Goal: Task Accomplishment & Management: Use online tool/utility

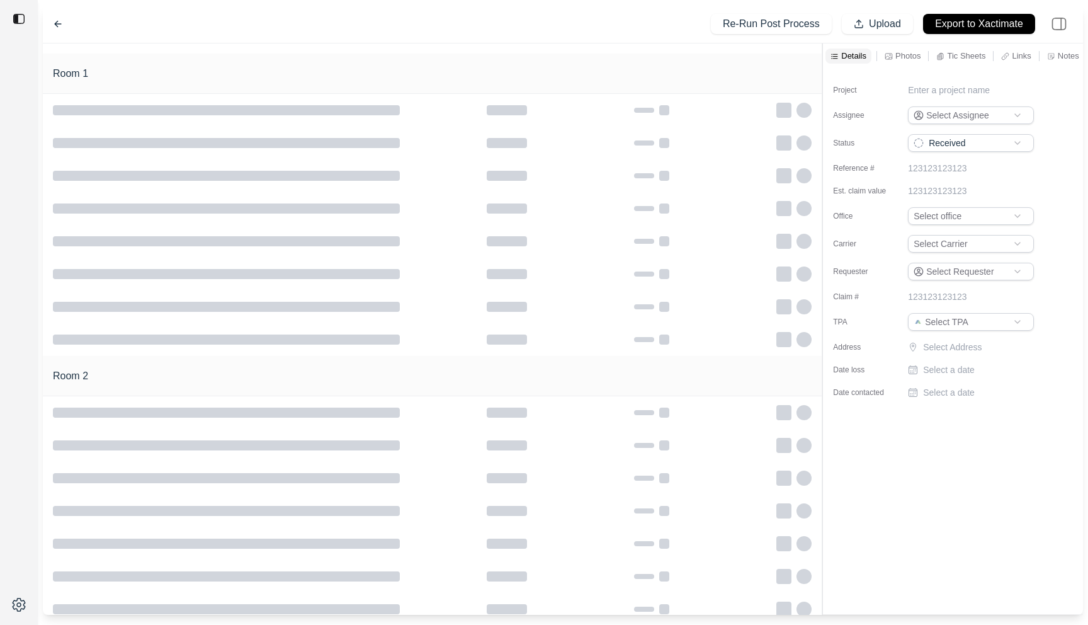
click at [373, 40] on div "Re-Run Post Process Upload Export to Xactimate" at bounding box center [563, 24] width 1040 height 38
click at [67, 25] on div at bounding box center [63, 24] width 20 height 10
click at [58, 25] on icon at bounding box center [58, 24] width 10 height 10
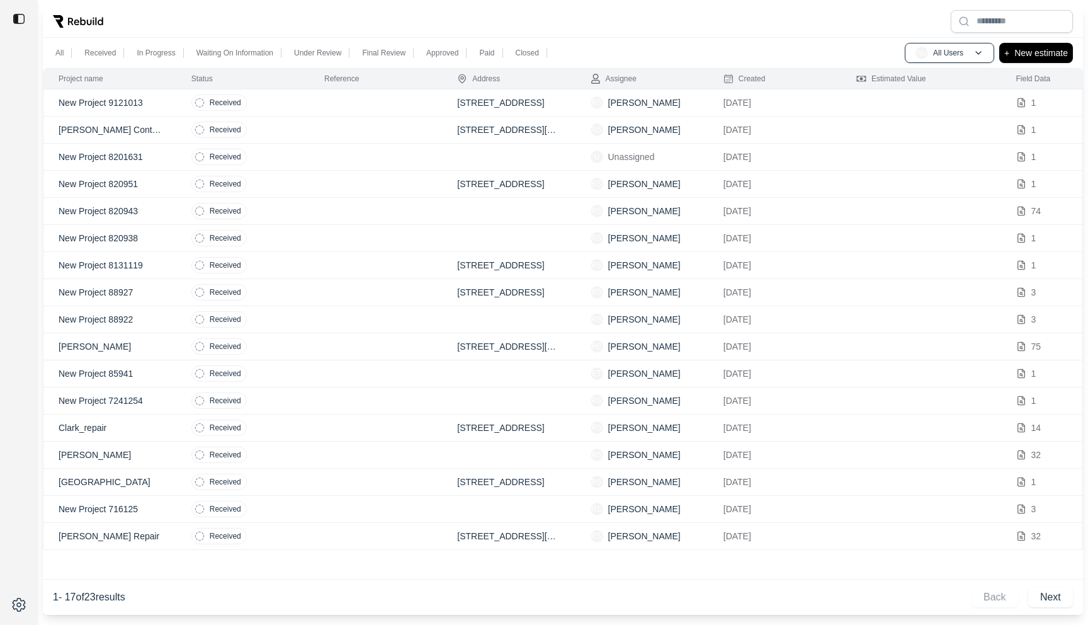
click at [350, 23] on div at bounding box center [563, 21] width 1040 height 33
click at [312, 99] on td at bounding box center [375, 102] width 133 height 27
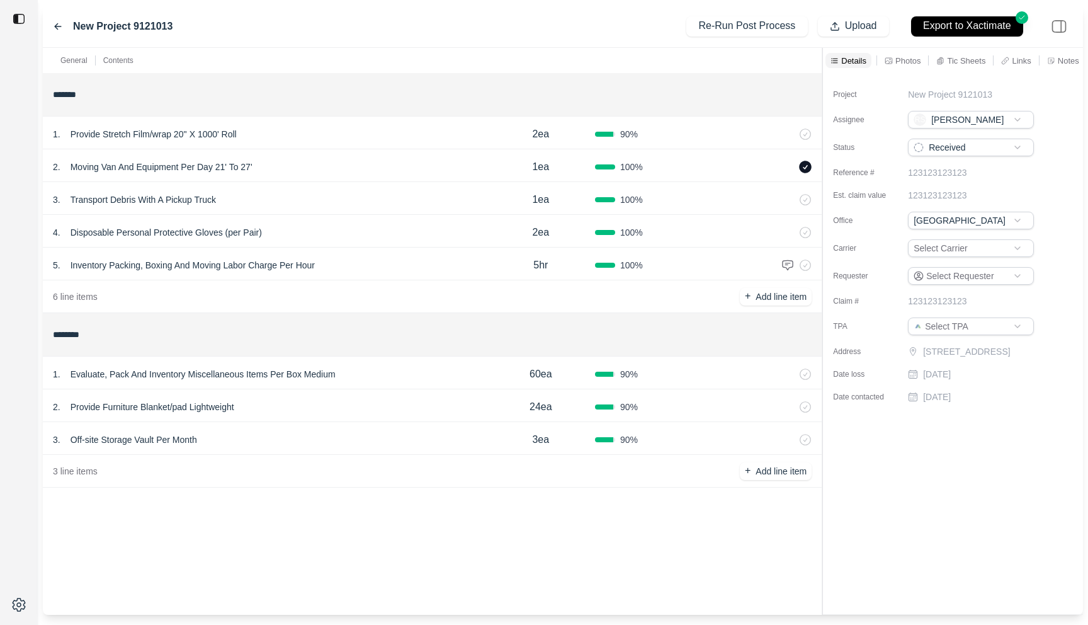
click at [380, 195] on div "3 . Transport Debris With A Pickup Truck" at bounding box center [270, 200] width 434 height 18
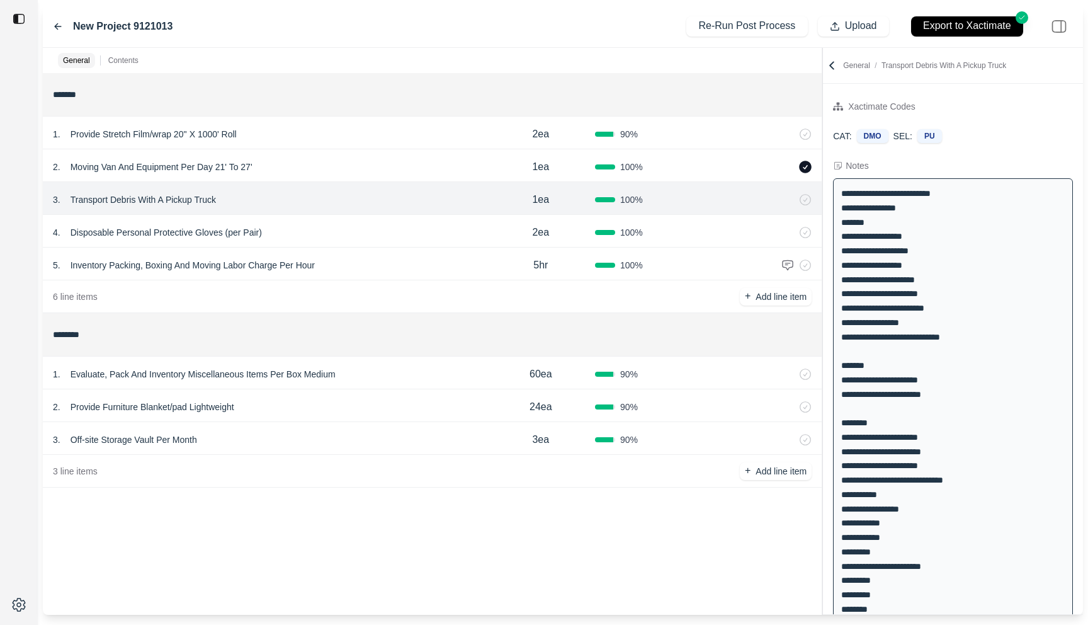
click at [380, 164] on div "2 . Moving Van And Equipment Per Day 21' To 27'" at bounding box center [270, 167] width 434 height 18
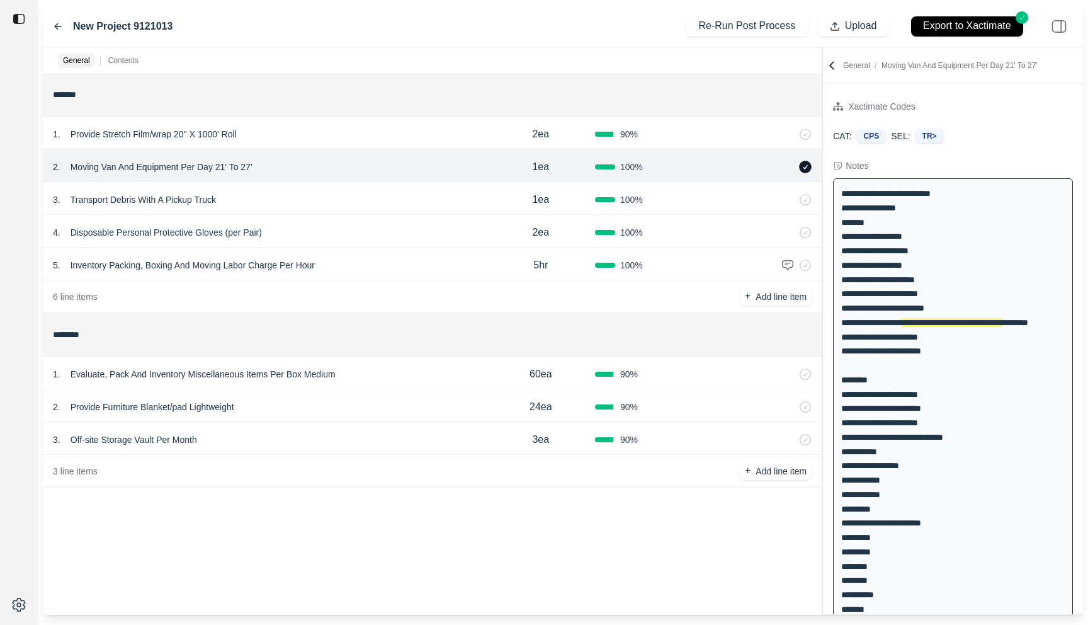
click at [380, 146] on div "1 . Provide Stretch Film/wrap 20'' X 1000' Roll 2ea 90 %" at bounding box center [432, 132] width 779 height 33
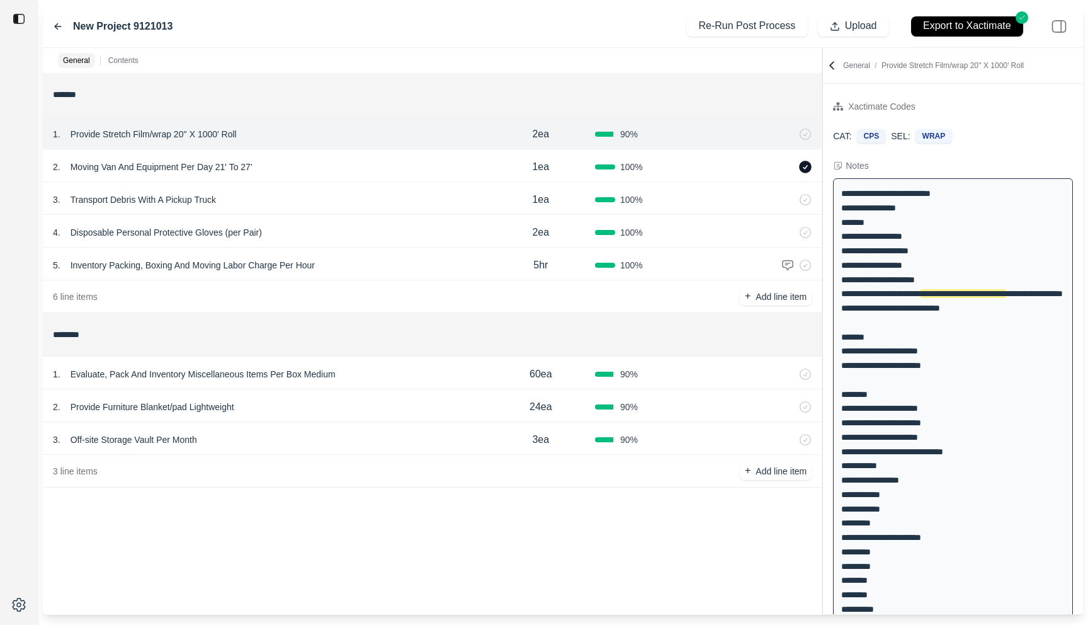
click at [383, 263] on div "5 . Inventory Packing, Boxing And Moving Labor Charge Per Hour" at bounding box center [270, 265] width 434 height 18
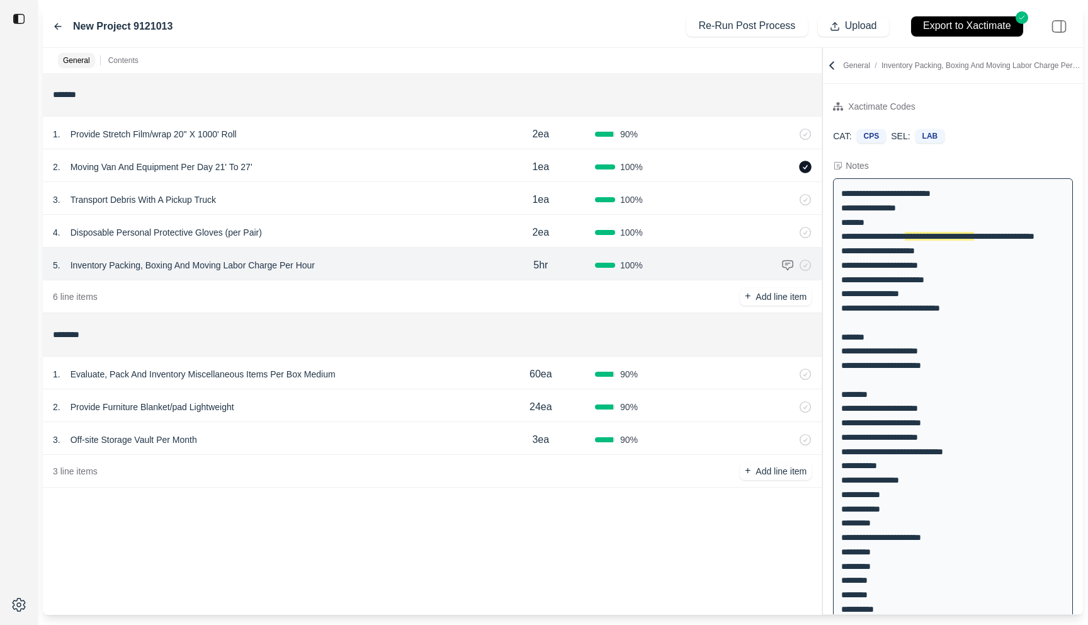
click at [383, 234] on div "4 . Disposable Personal Protective Gloves (per Pair)" at bounding box center [270, 233] width 434 height 18
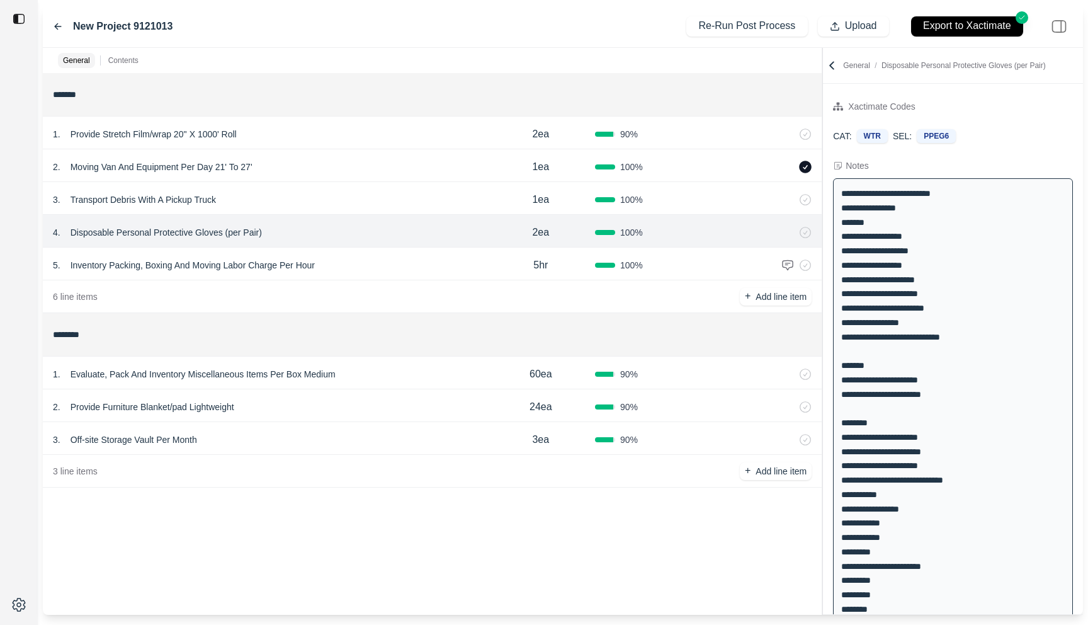
click at [395, 361] on div "1 . Evaluate, Pack And Inventory Miscellaneous Items Per Box Medium 60ea 90 %" at bounding box center [432, 372] width 779 height 33
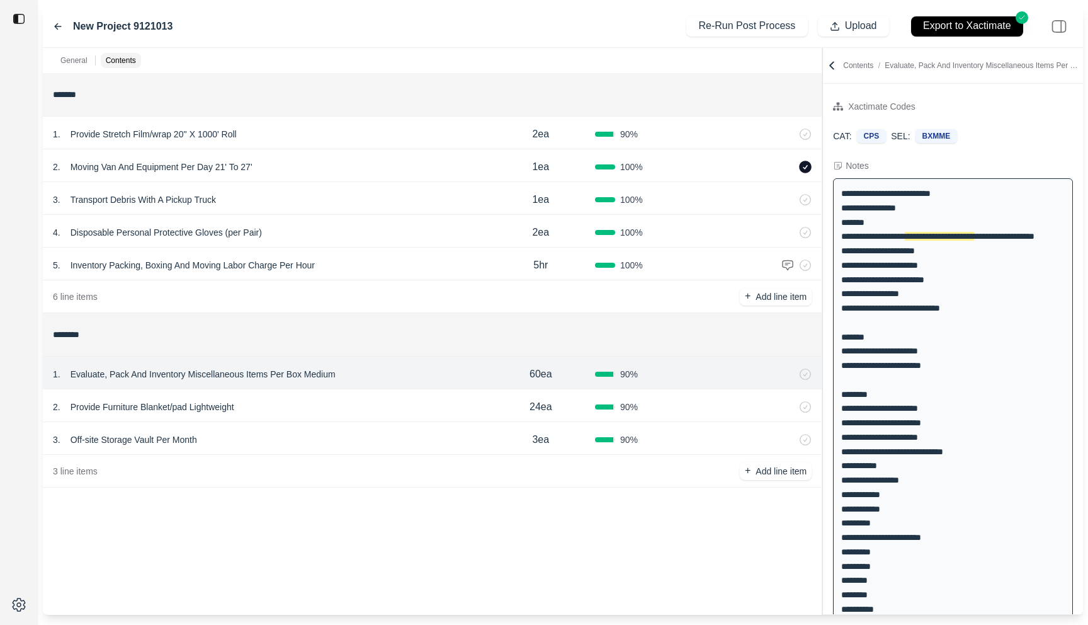
click at [383, 390] on div "2 . Provide Furniture Blanket/pad Lightweight 24ea 90 %" at bounding box center [432, 405] width 779 height 33
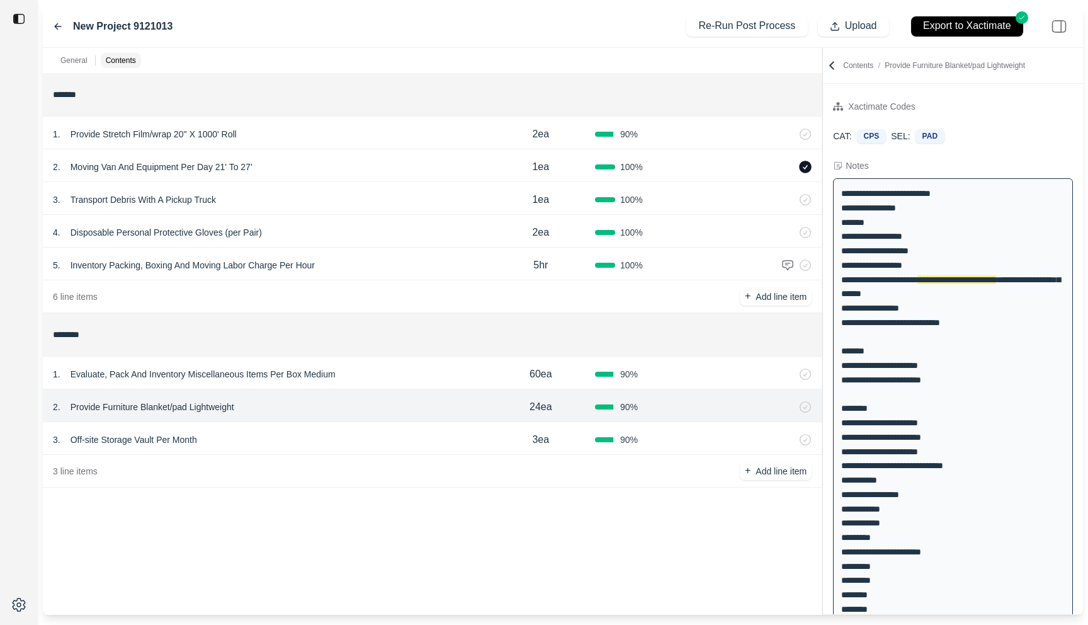
click at [383, 425] on div "3 . Off-site Storage Vault Per Month 3ea 90 %" at bounding box center [432, 438] width 779 height 33
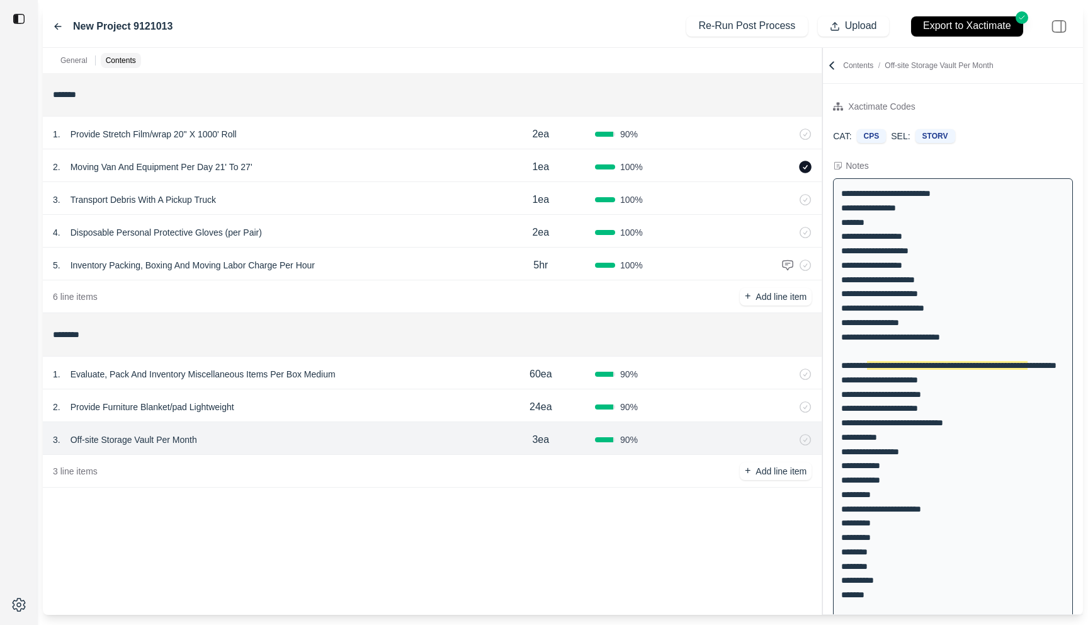
scroll to position [31, 0]
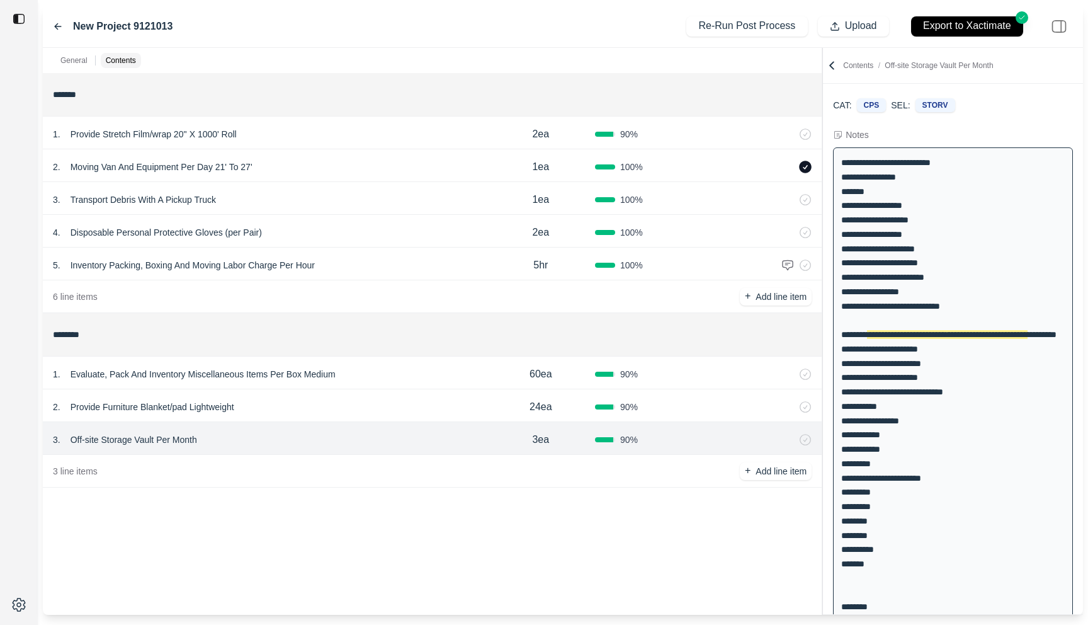
click at [57, 27] on icon at bounding box center [58, 26] width 10 height 10
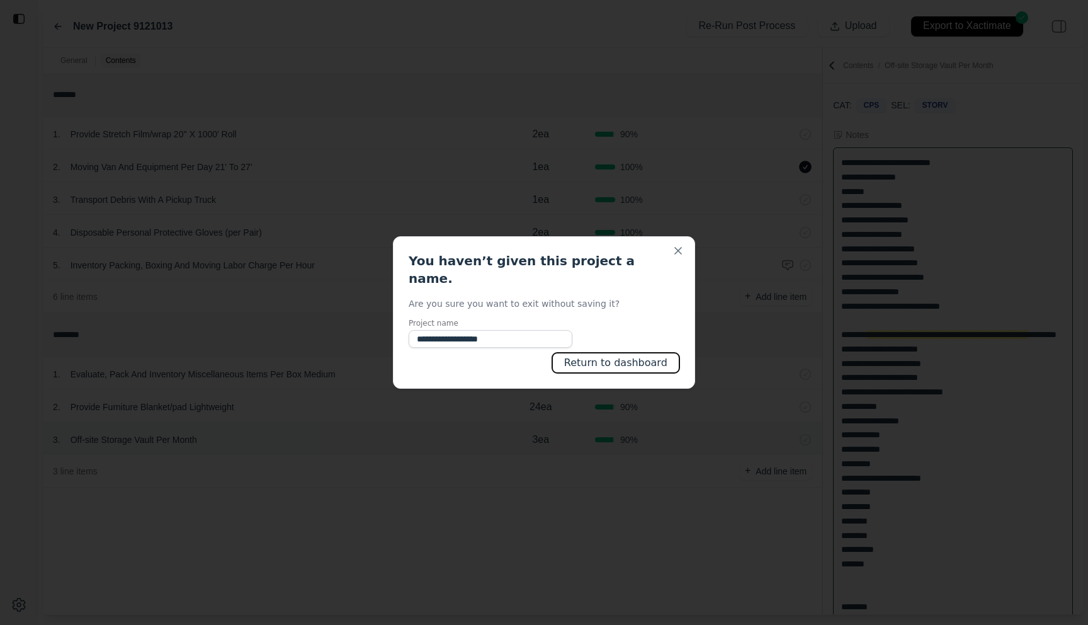
click at [611, 353] on button "Return to dashboard" at bounding box center [615, 363] width 127 height 20
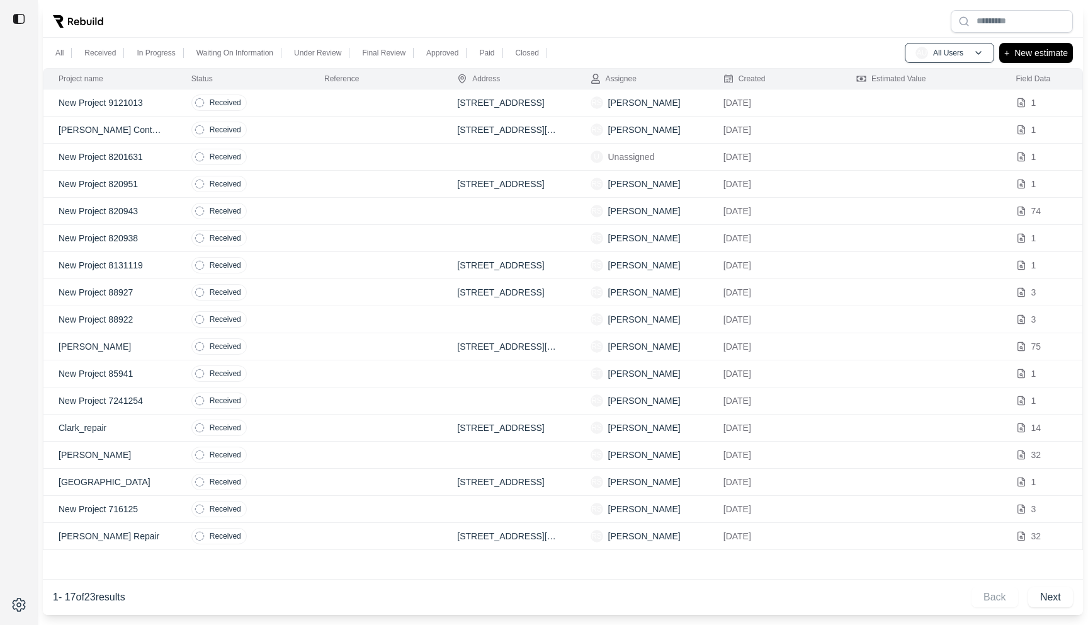
click at [326, 244] on td at bounding box center [375, 238] width 133 height 27
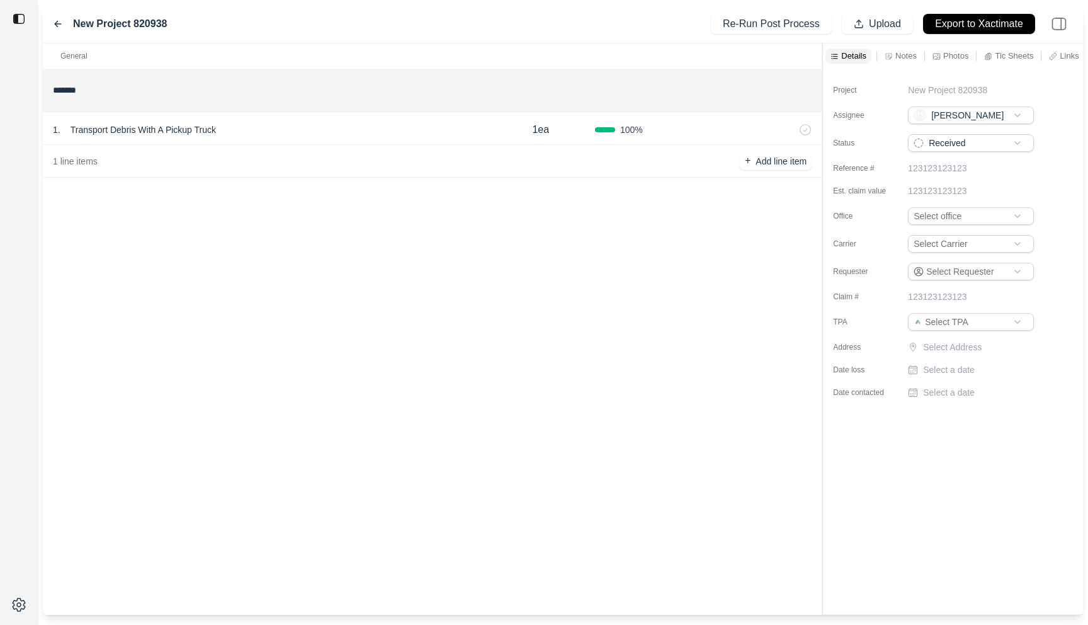
click at [60, 20] on icon at bounding box center [58, 24] width 10 height 10
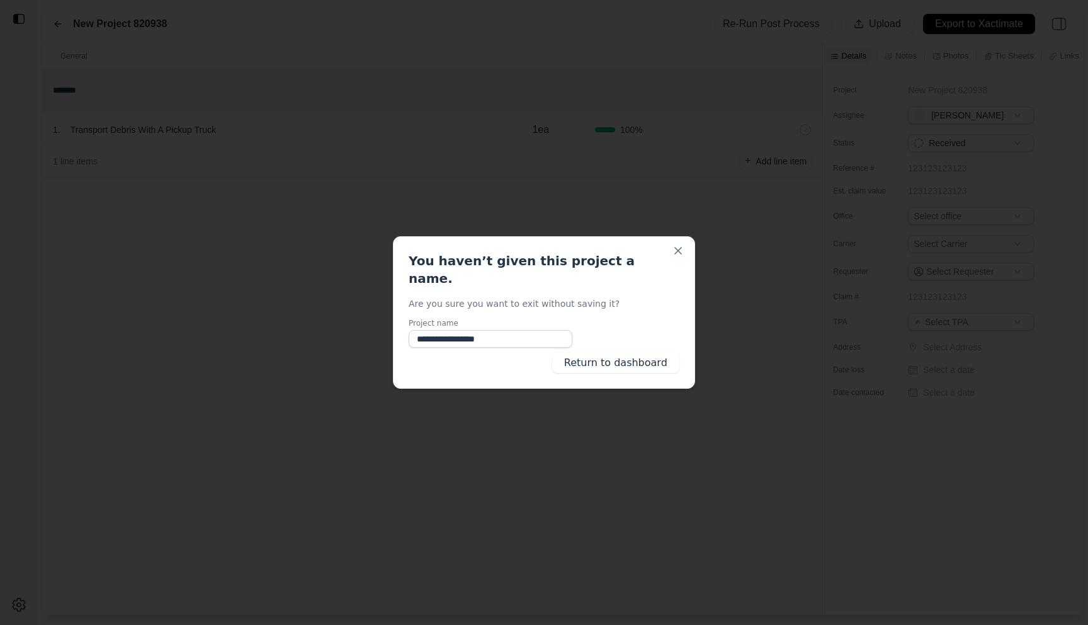
click at [609, 343] on div "**********" at bounding box center [544, 312] width 302 height 152
click at [609, 356] on button "Return to dashboard" at bounding box center [615, 363] width 127 height 20
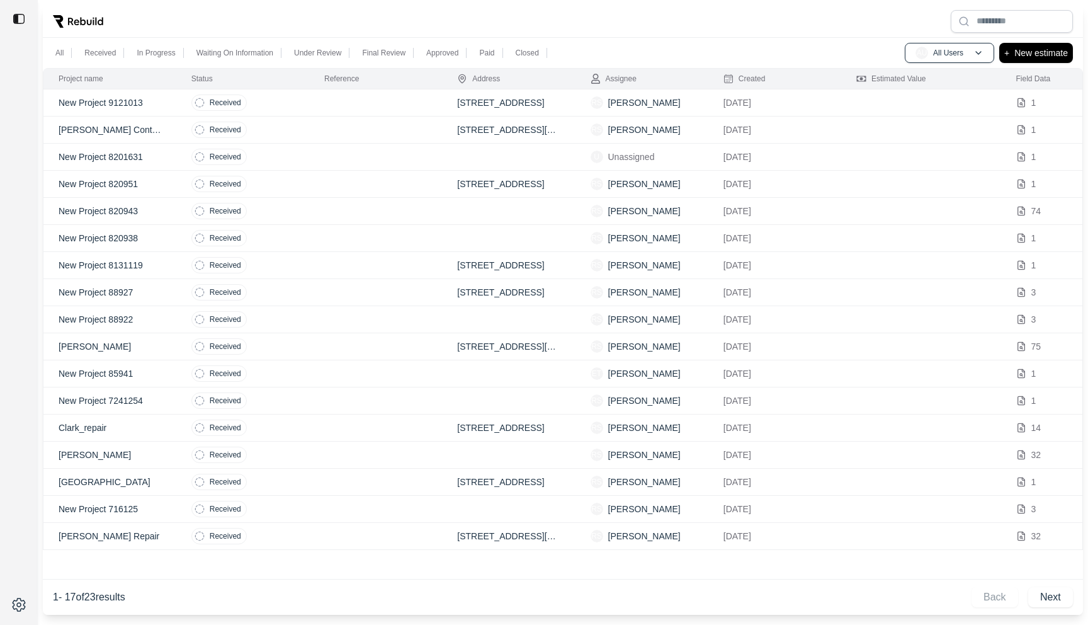
click at [378, 165] on td at bounding box center [375, 157] width 133 height 27
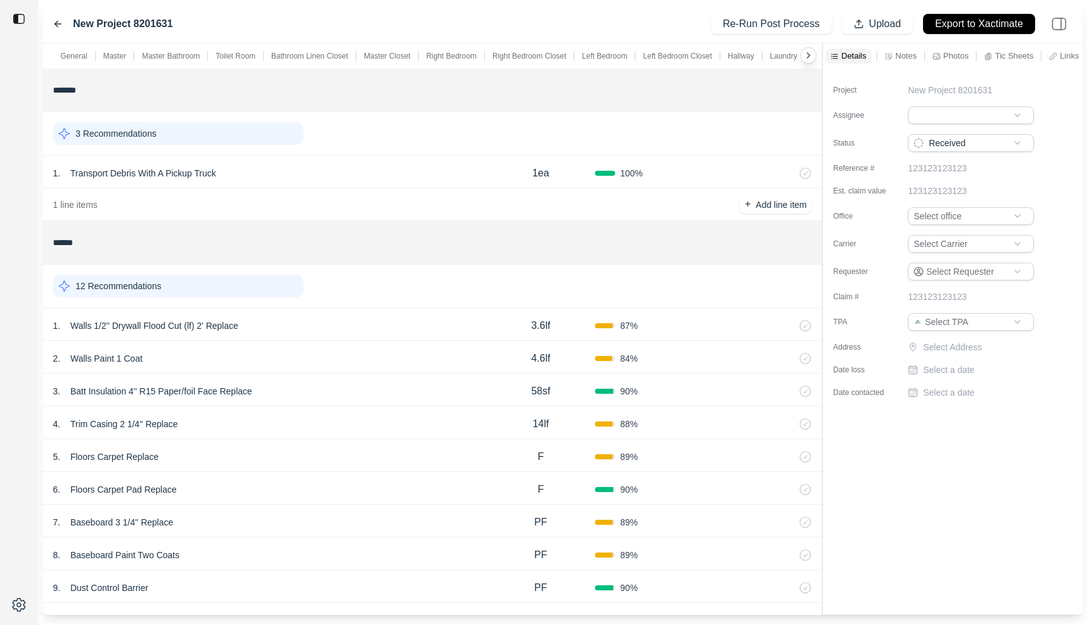
scroll to position [861, 0]
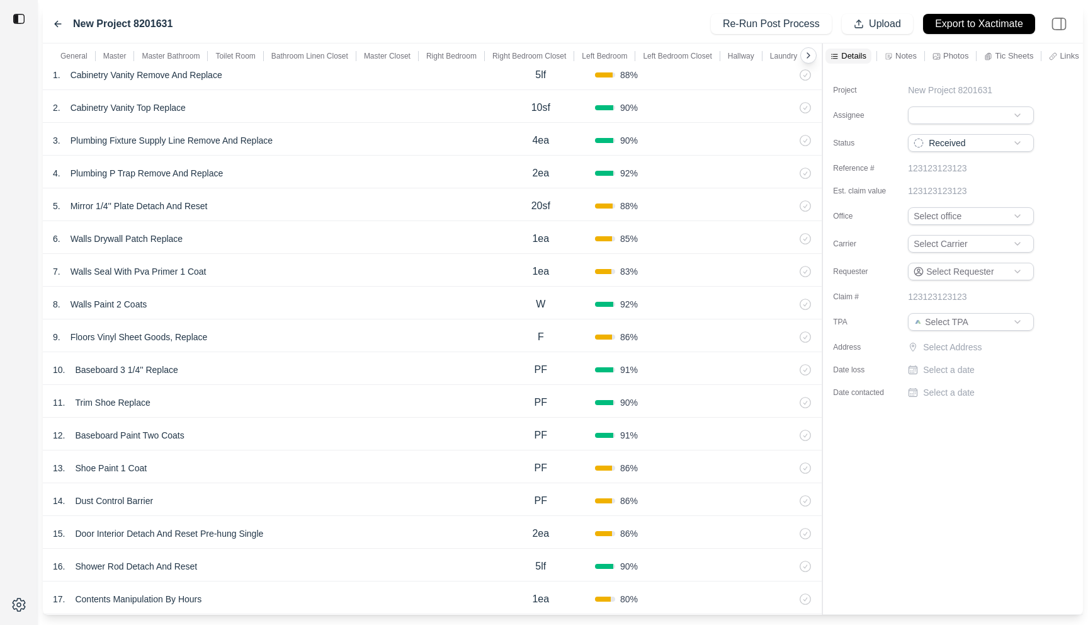
click at [371, 435] on div "12 . Baseboard Paint Two Coats" at bounding box center [270, 435] width 434 height 18
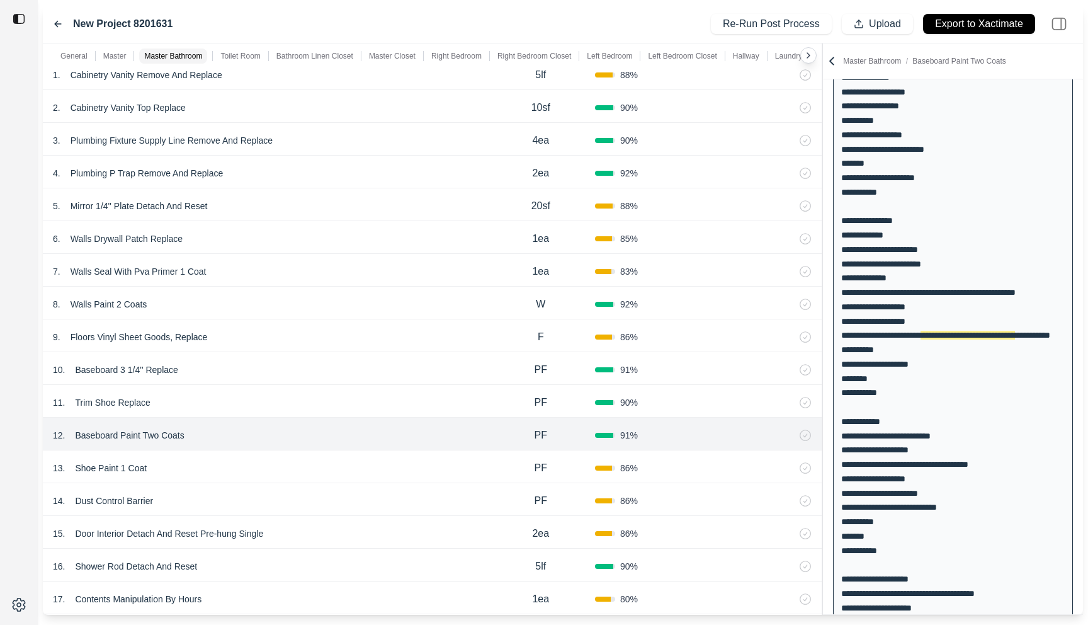
scroll to position [186, 0]
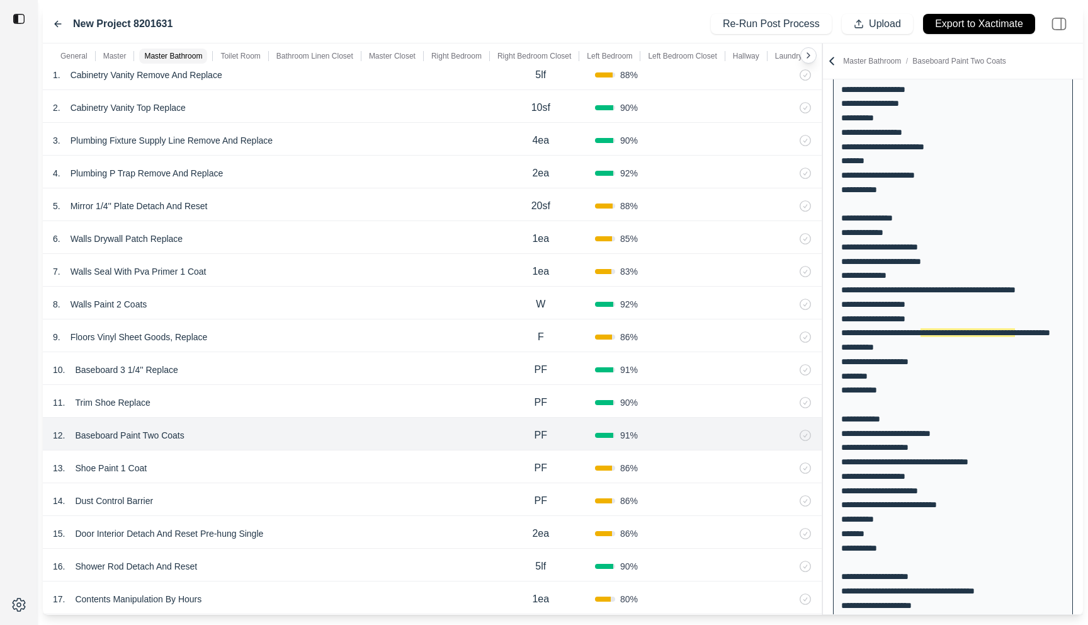
click at [59, 20] on icon at bounding box center [58, 24] width 10 height 10
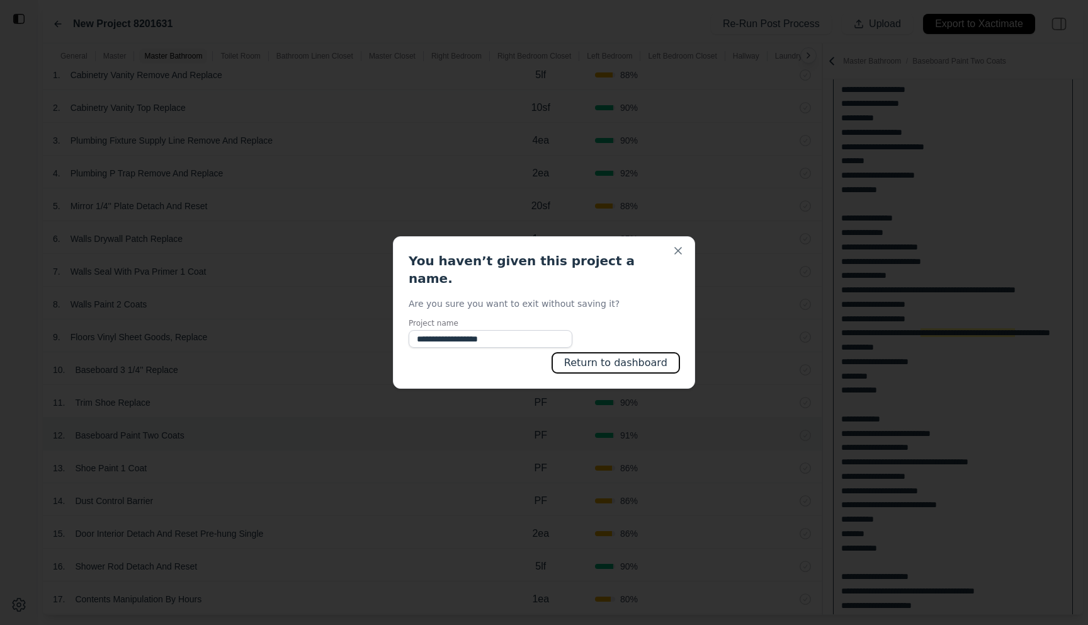
click at [618, 353] on button "Return to dashboard" at bounding box center [615, 363] width 127 height 20
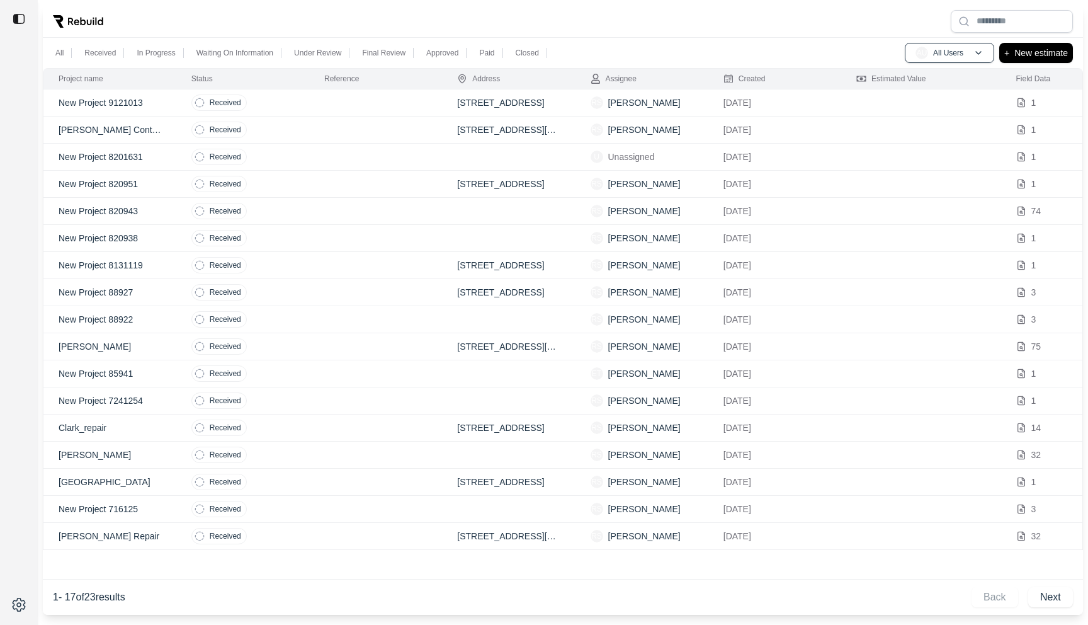
click at [616, 20] on div at bounding box center [563, 21] width 1040 height 33
click at [383, 103] on td at bounding box center [375, 102] width 133 height 27
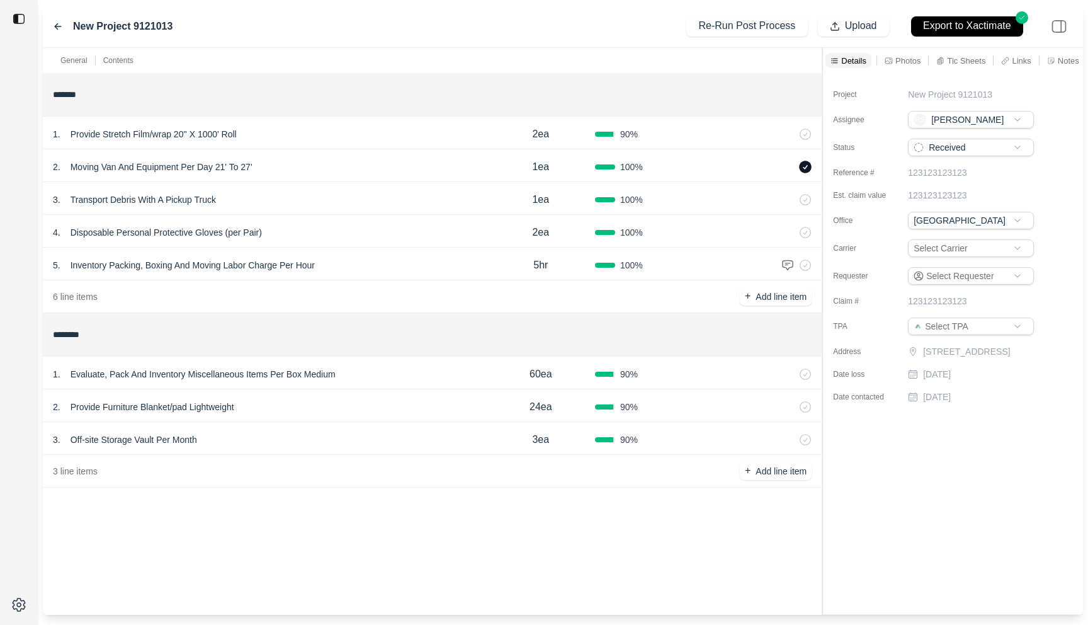
click at [59, 29] on icon at bounding box center [58, 26] width 10 height 10
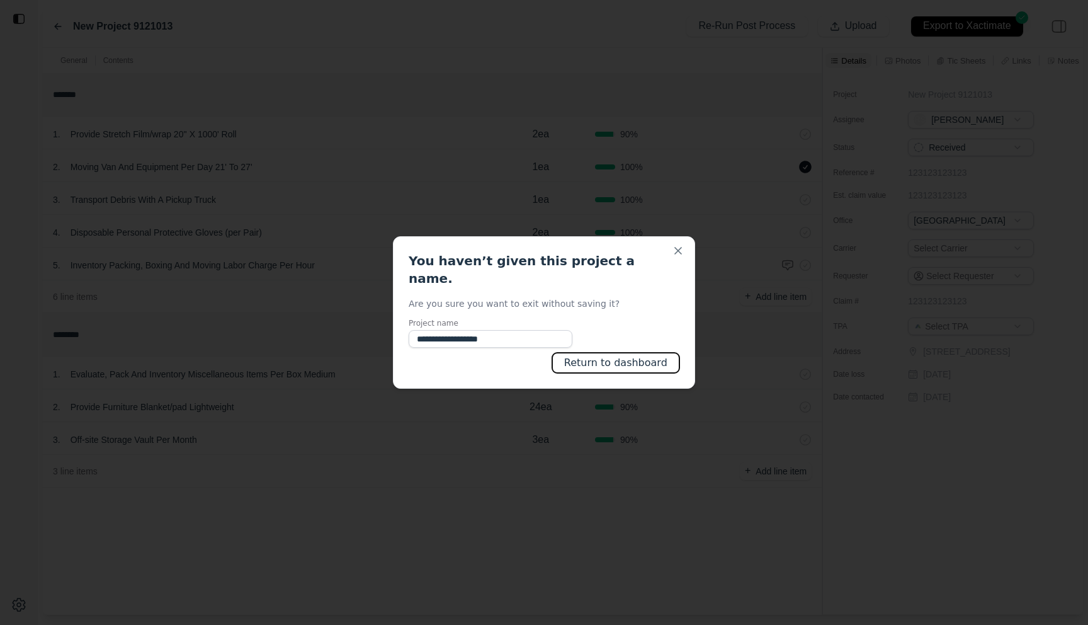
click at [622, 353] on button "Return to dashboard" at bounding box center [615, 363] width 127 height 20
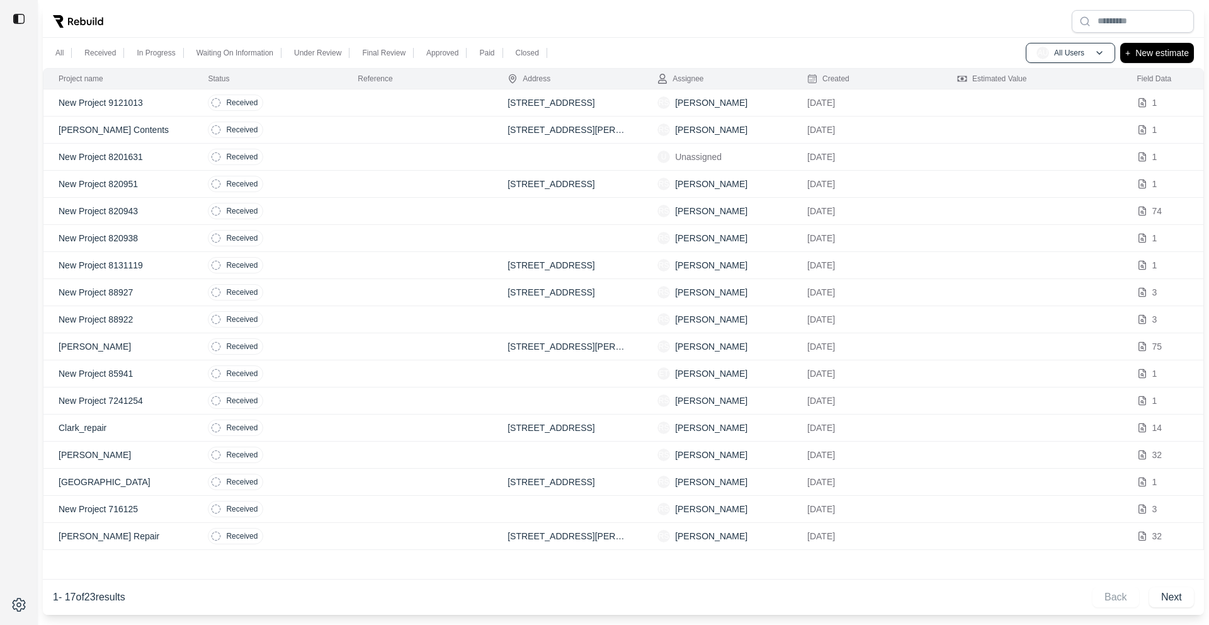
click at [353, 106] on td at bounding box center [418, 102] width 150 height 27
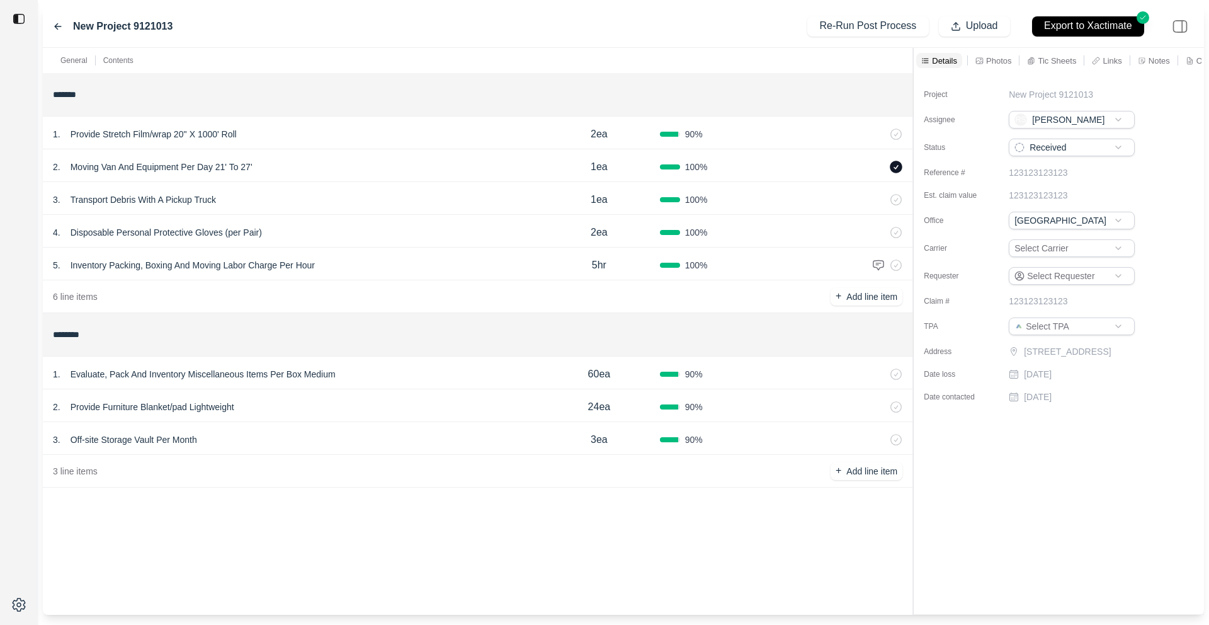
click at [60, 27] on icon at bounding box center [58, 26] width 10 height 10
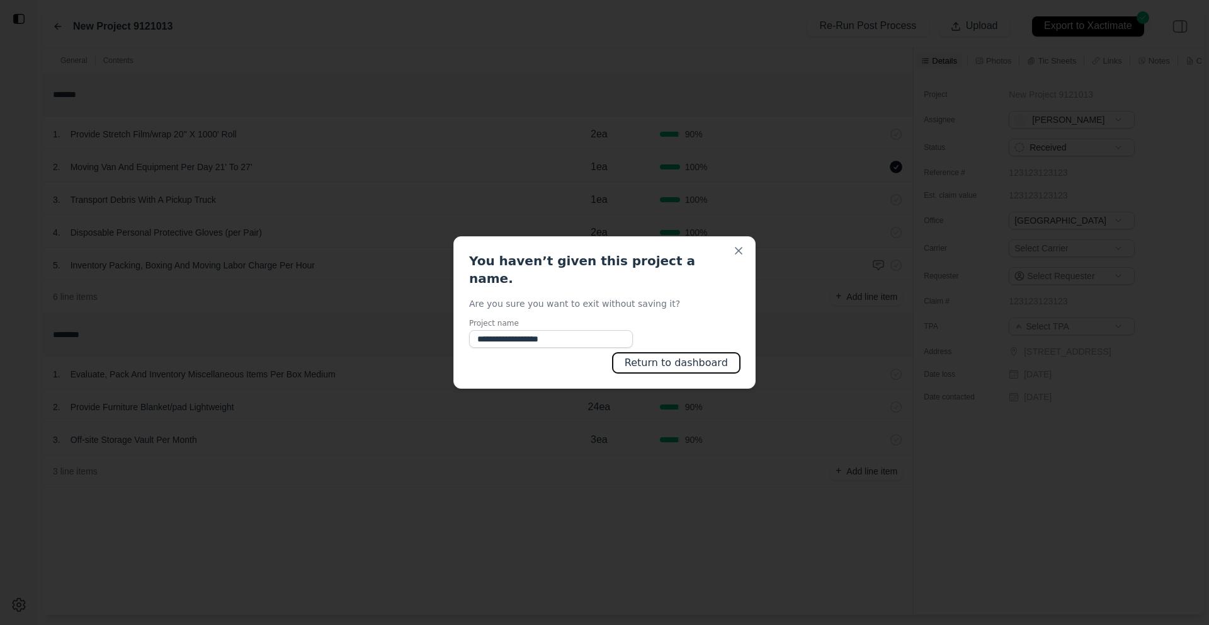
click at [681, 353] on button "Return to dashboard" at bounding box center [676, 363] width 127 height 20
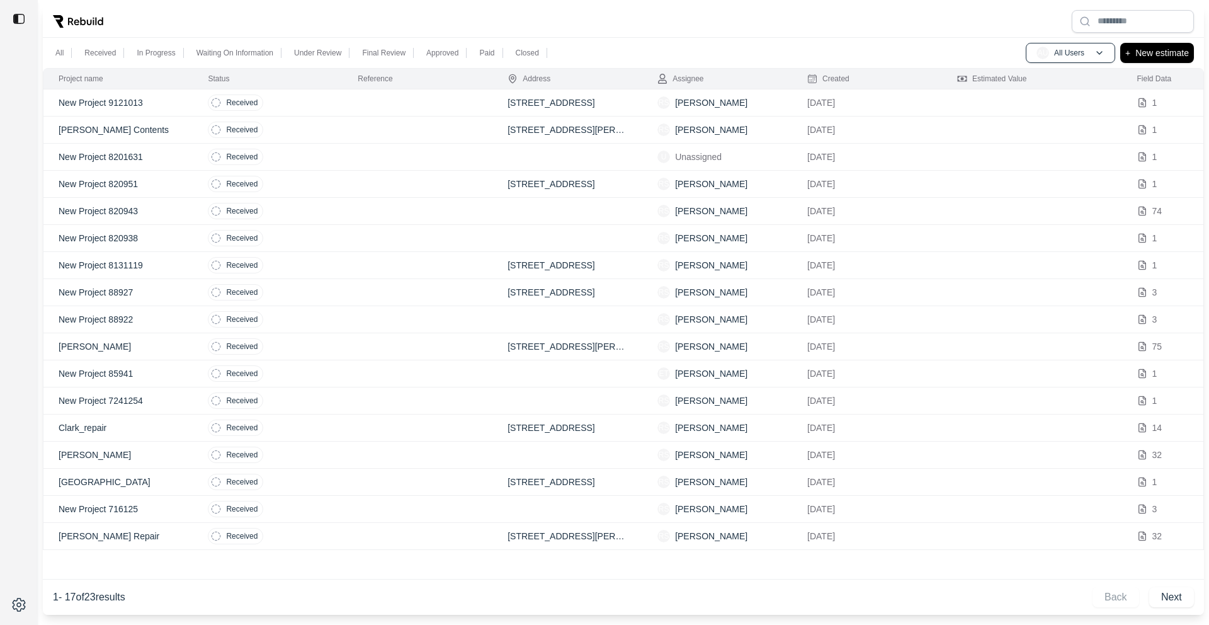
click at [308, 108] on td "Received" at bounding box center [268, 102] width 150 height 27
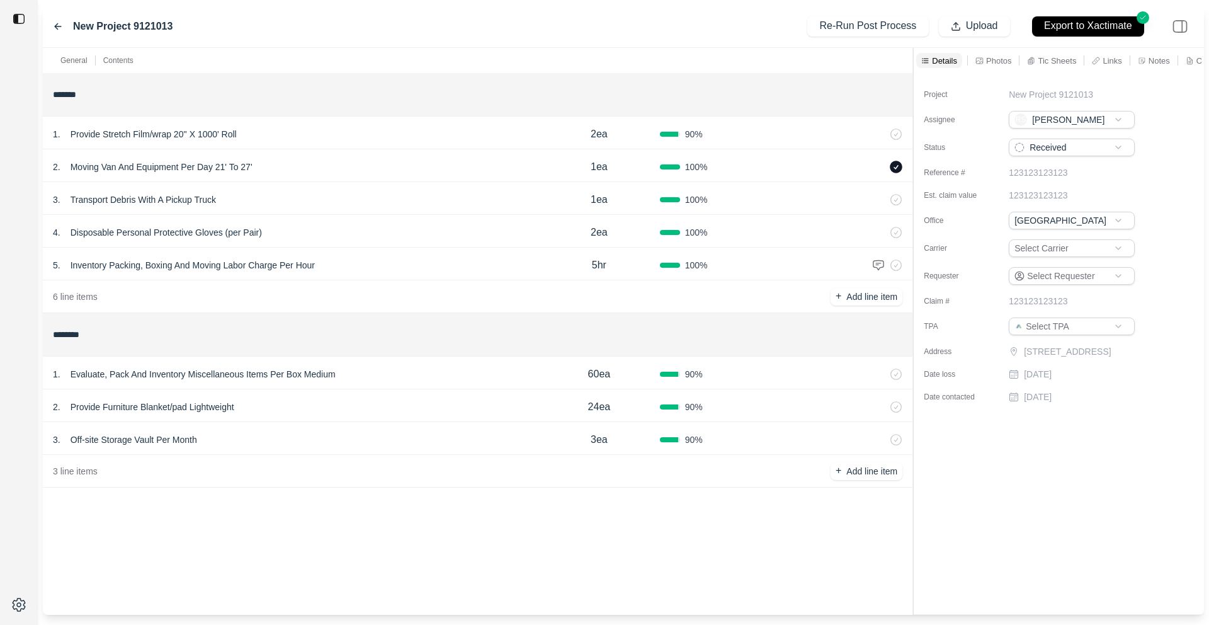
click at [146, 440] on p "Off-site Storage Vault Per Month" at bounding box center [133, 440] width 137 height 18
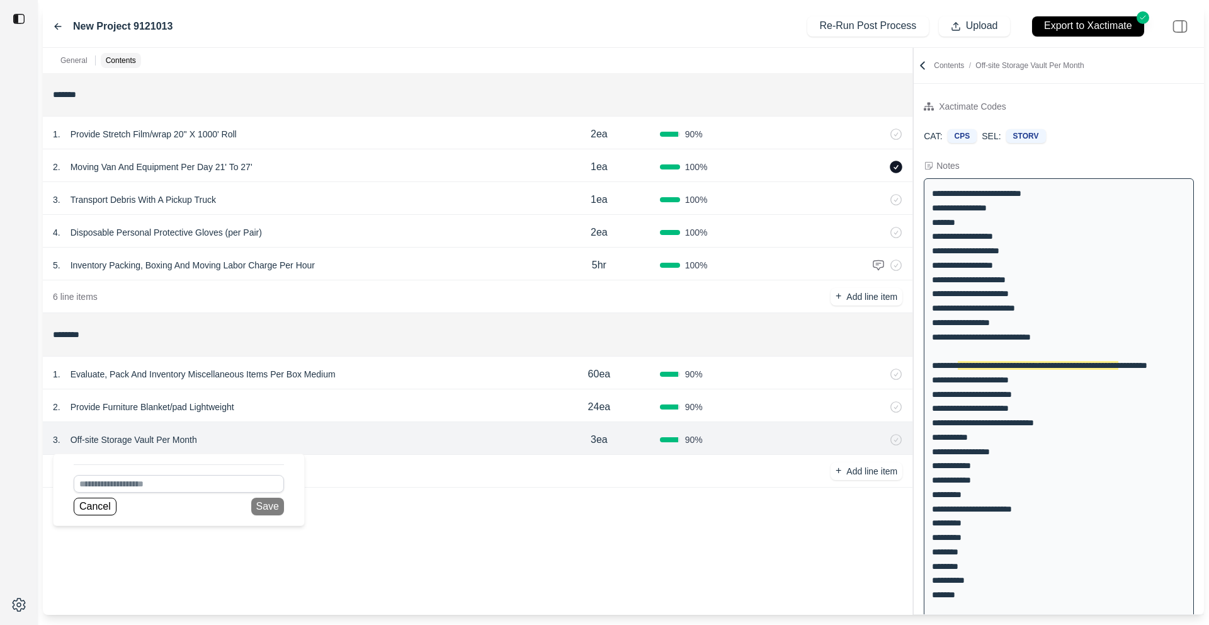
scroll to position [31, 0]
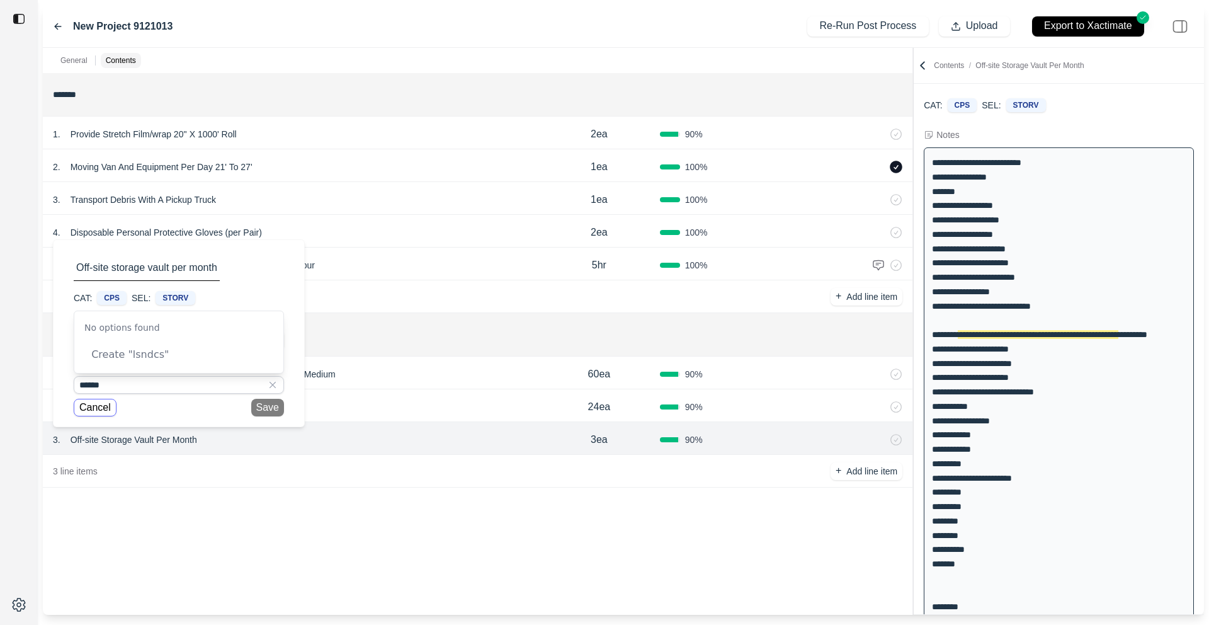
type input "******"
click at [85, 402] on button "Cancel" at bounding box center [95, 408] width 43 height 18
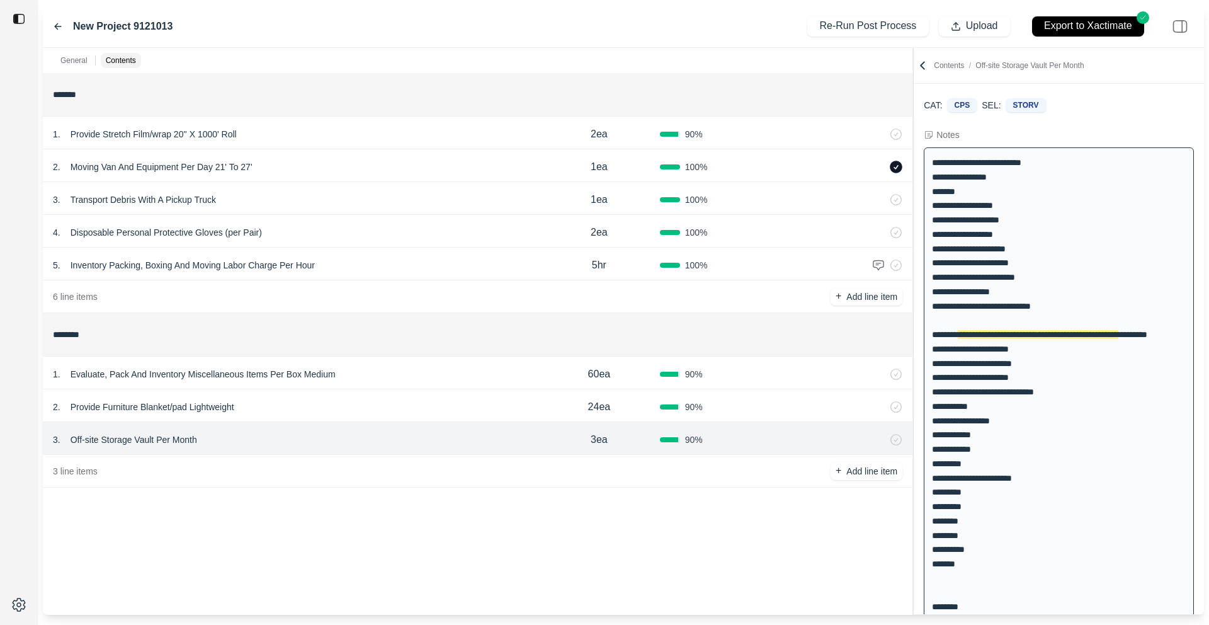
click at [233, 81] on div "*******" at bounding box center [477, 94] width 859 height 33
